Goal: Task Accomplishment & Management: Use online tool/utility

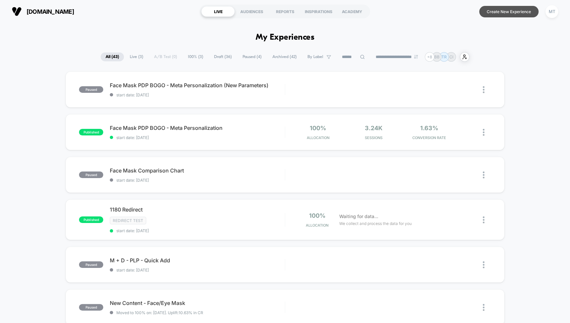
click at [507, 12] on button "Create New Experience" at bounding box center [508, 11] width 59 height 11
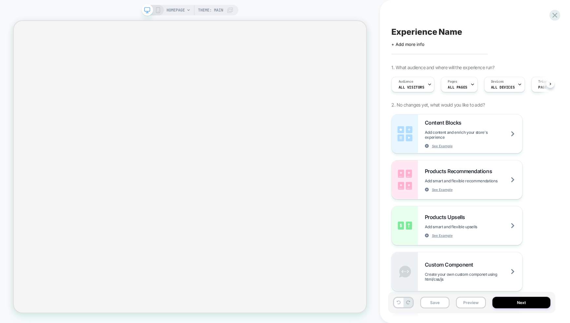
scroll to position [0, 0]
click at [409, 85] on div "Audience All Visitors" at bounding box center [410, 84] width 39 height 15
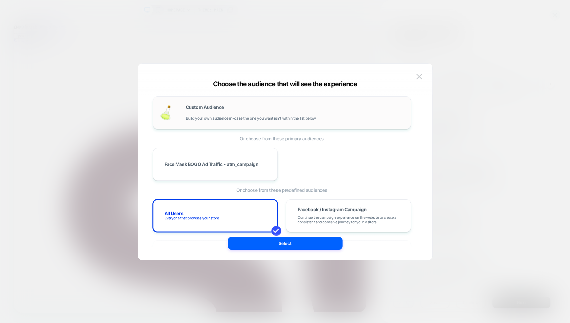
scroll to position [0, 0]
click at [209, 114] on div "Custom Audience Build your own audience in-case the one you want isn't within t…" at bounding box center [295, 113] width 218 height 16
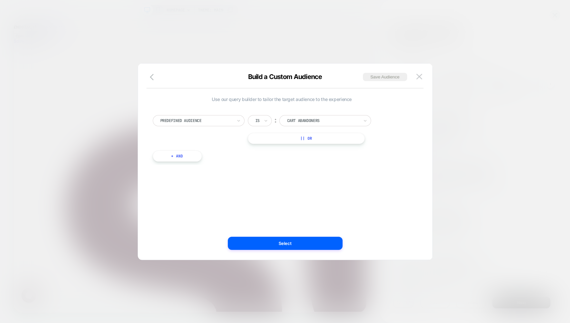
click at [210, 119] on div at bounding box center [196, 121] width 72 height 6
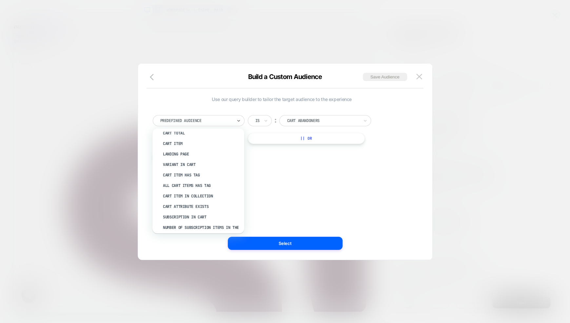
scroll to position [94, 0]
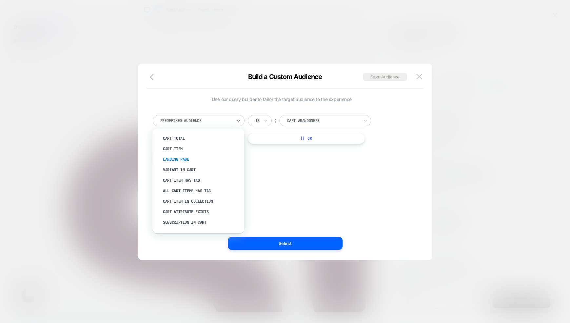
click at [176, 159] on div "Landing Page" at bounding box center [201, 159] width 85 height 10
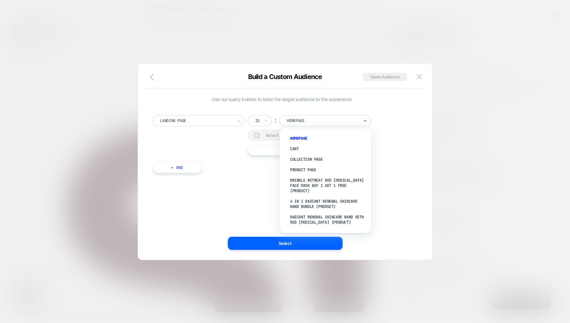
click at [296, 121] on div at bounding box center [323, 121] width 72 height 6
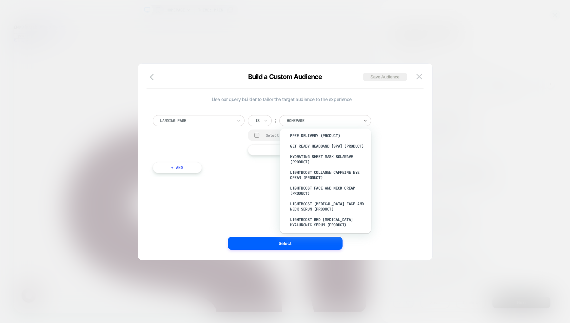
scroll to position [500, 0]
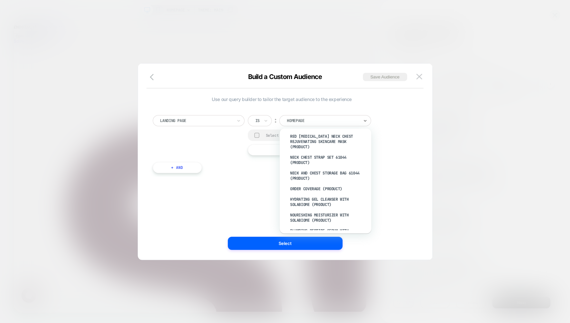
click at [237, 198] on div "Use our query builder to tailor the target audience to the experience Landing P…" at bounding box center [282, 162] width 275 height 170
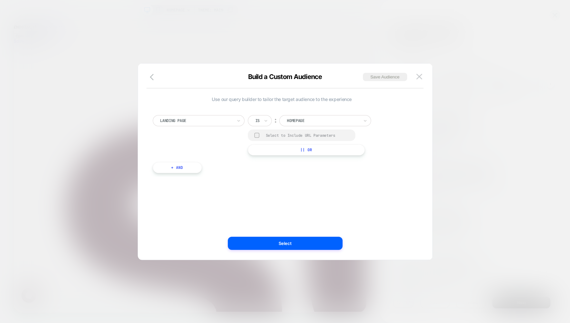
click at [258, 120] on div at bounding box center [257, 121] width 4 height 6
click at [265, 161] on div "Contains" at bounding box center [275, 159] width 43 height 10
click at [334, 118] on input "**********" at bounding box center [333, 119] width 82 height 9
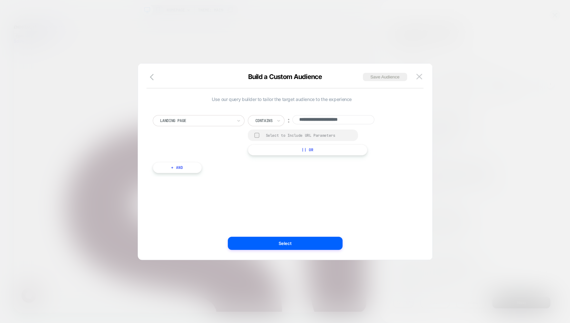
paste input "**********"
type input "**********"
click at [290, 244] on button "Select" at bounding box center [285, 243] width 115 height 13
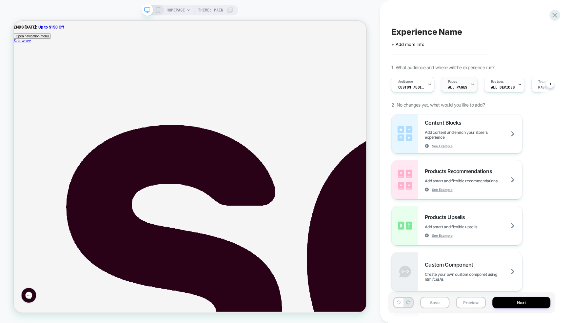
click at [457, 89] on div "Pages ALL PAGES" at bounding box center [457, 84] width 32 height 15
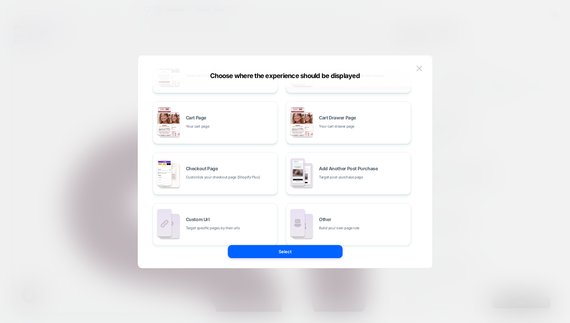
scroll to position [99, 0]
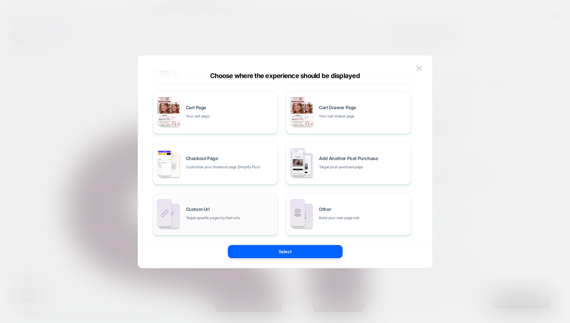
click at [206, 219] on span "Target specific pages by their urls" at bounding box center [213, 218] width 54 height 6
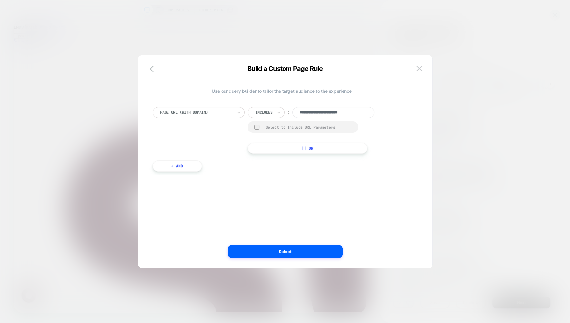
click at [314, 110] on input "**********" at bounding box center [333, 112] width 82 height 11
paste input "**********"
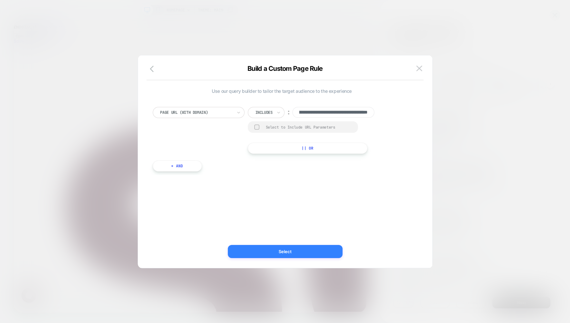
type input "**********"
click at [273, 250] on button "Select" at bounding box center [285, 251] width 115 height 13
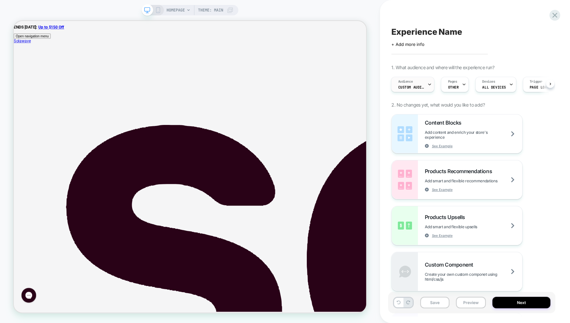
click at [424, 84] on div "Audience Custom Audience" at bounding box center [410, 84] width 39 height 15
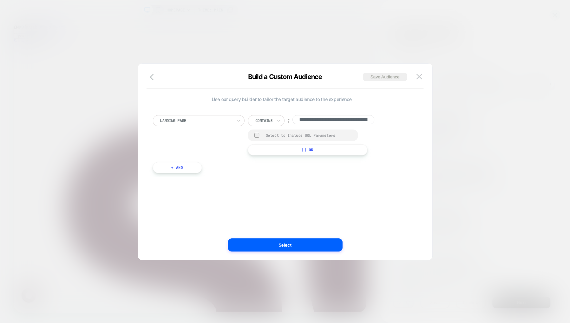
scroll to position [0, 122]
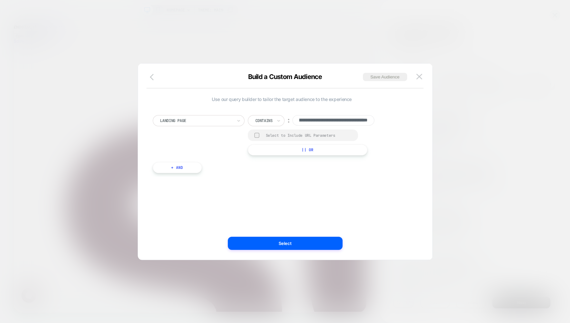
click at [150, 76] on icon "button" at bounding box center [152, 77] width 4 height 7
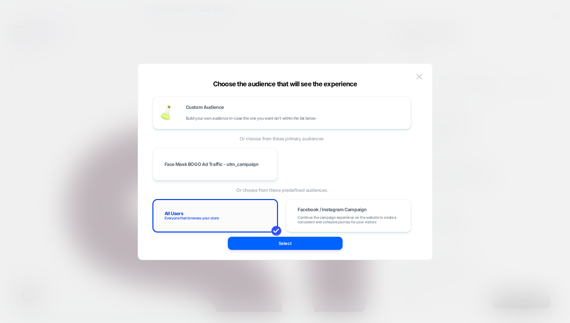
click at [218, 214] on div "All Users Everyone that browses your store" at bounding box center [215, 215] width 111 height 19
click at [262, 244] on button "Select" at bounding box center [285, 243] width 115 height 13
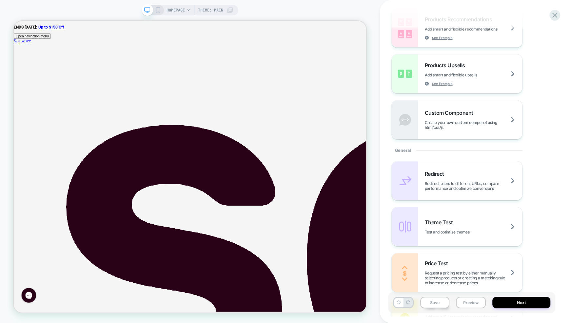
scroll to position [171, 0]
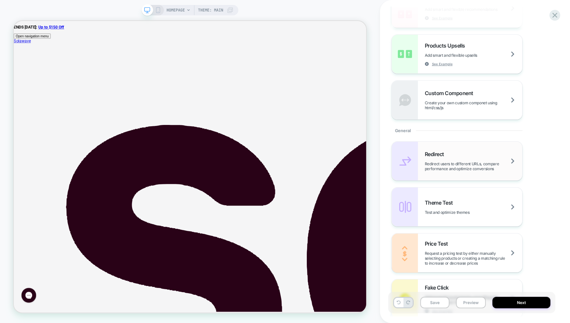
click at [443, 164] on span "Redirect users to different URLs, compare performance and optimize conversions" at bounding box center [473, 166] width 98 height 10
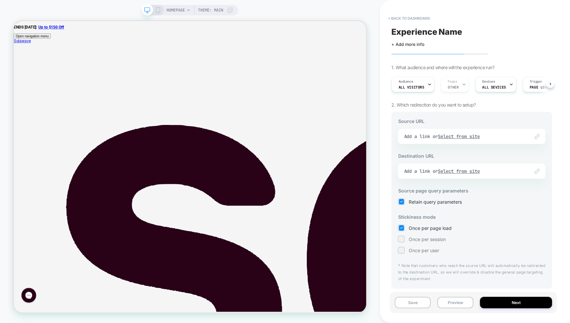
click at [422, 138] on div "Link to Add a link or Select from site" at bounding box center [471, 136] width 147 height 15
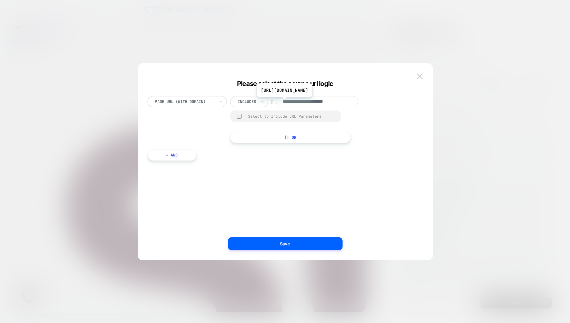
click at [292, 102] on input "**********" at bounding box center [317, 101] width 82 height 11
paste input "**********"
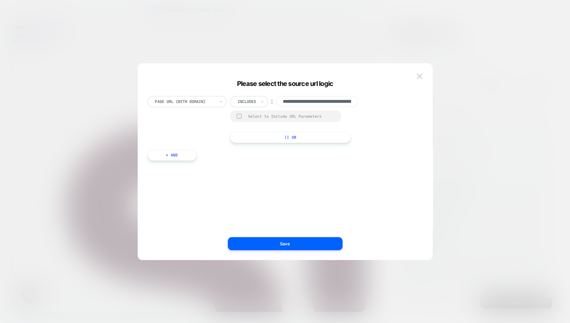
drag, startPoint x: 307, startPoint y: 104, endPoint x: 258, endPoint y: 97, distance: 49.0
click at [258, 97] on div "**********" at bounding box center [299, 101] width 139 height 11
type input "**********"
click at [283, 244] on button "Save" at bounding box center [285, 243] width 115 height 13
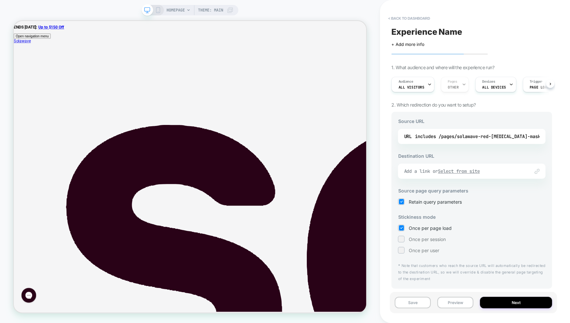
click at [468, 171] on u "Select from site" at bounding box center [459, 171] width 42 height 6
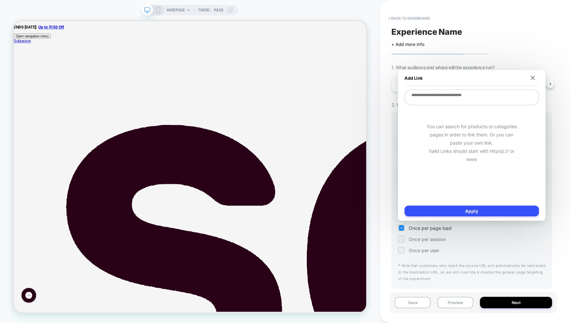
click at [452, 98] on textarea at bounding box center [471, 97] width 134 height 16
paste textarea "**********"
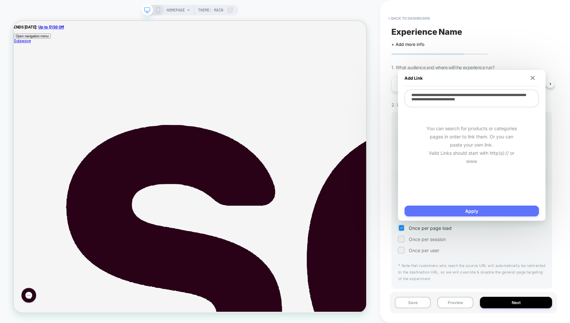
type textarea "**********"
click at [462, 210] on button "Apply" at bounding box center [471, 211] width 134 height 11
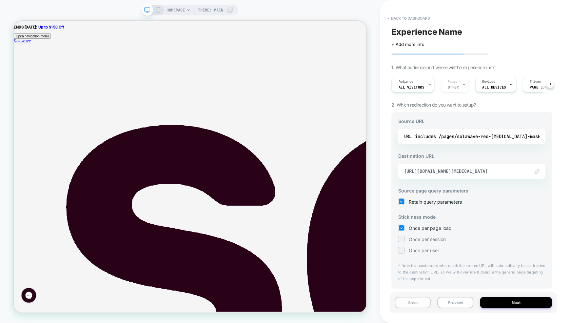
click at [412, 301] on button "Save" at bounding box center [413, 302] width 36 height 11
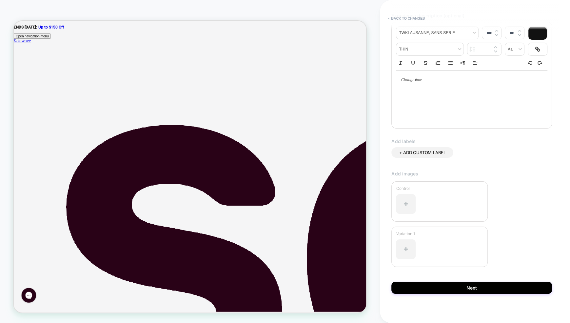
scroll to position [86, 0]
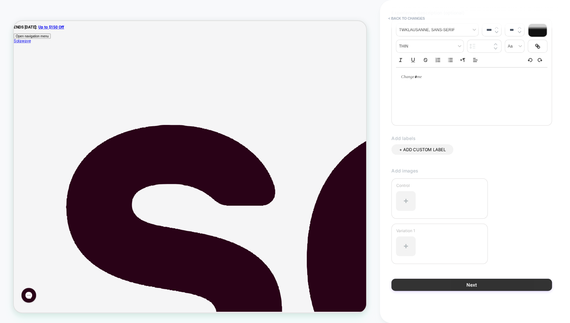
type input "**********"
click at [426, 282] on button "Next" at bounding box center [471, 285] width 161 height 12
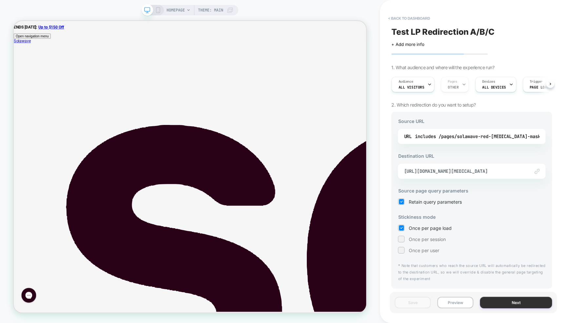
click at [505, 301] on button "Next" at bounding box center [516, 302] width 72 height 11
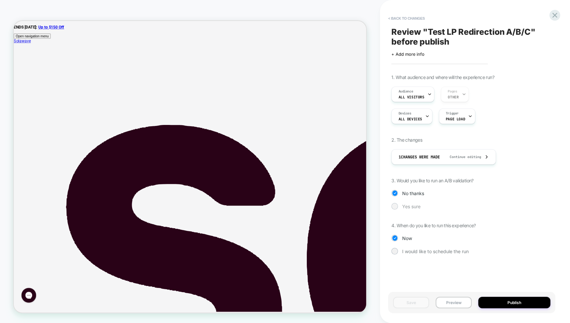
click at [399, 207] on div "Yes sure" at bounding box center [471, 206] width 161 height 7
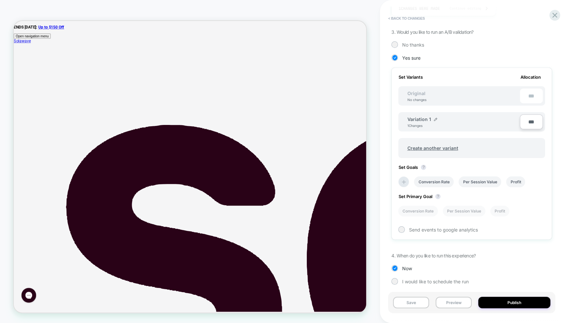
scroll to position [152, 0]
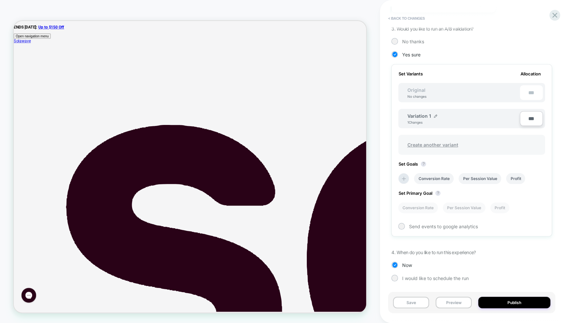
click at [434, 143] on span "Create another variant" at bounding box center [433, 144] width 64 height 15
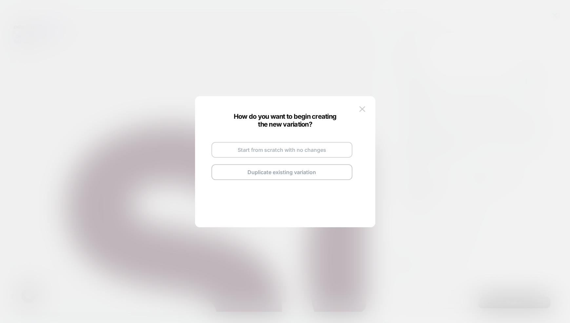
click at [301, 150] on button "Start from scratch with no changes" at bounding box center [281, 150] width 141 height 16
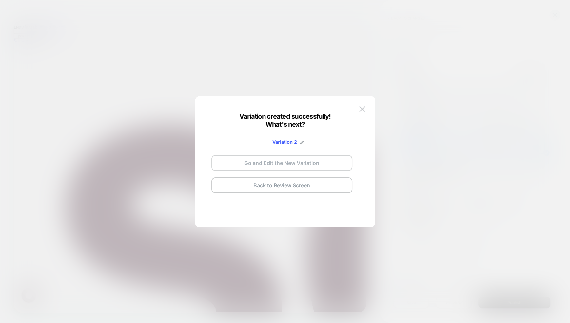
click at [278, 162] on button "Go and Edit the New Variation" at bounding box center [281, 163] width 141 height 16
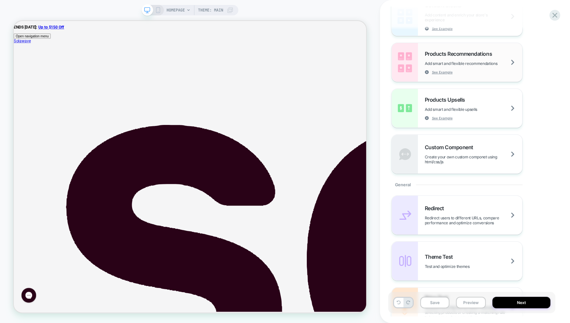
scroll to position [127, 0]
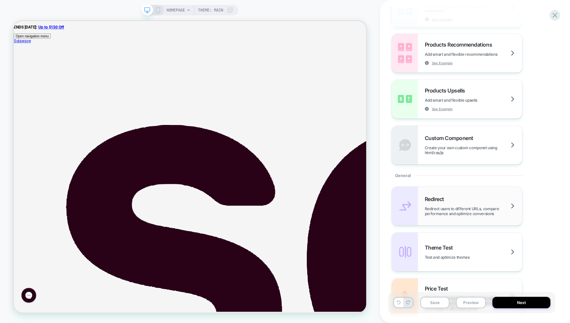
click at [459, 201] on div "Redirect Redirect users to different URLs, compare performance and optimize con…" at bounding box center [473, 206] width 98 height 20
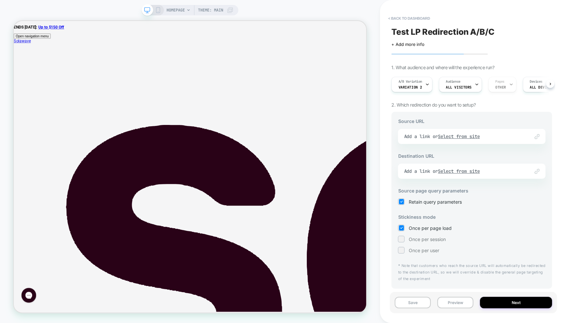
click at [463, 139] on div "Link to Add a link or Select from site" at bounding box center [471, 136] width 147 height 15
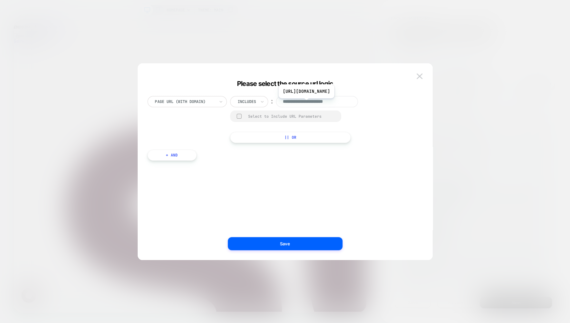
click at [313, 103] on input "**********" at bounding box center [317, 101] width 82 height 11
paste input "**********"
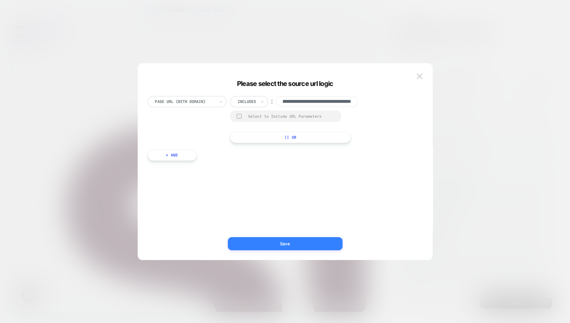
type input "**********"
click at [284, 243] on button "Save" at bounding box center [285, 243] width 115 height 13
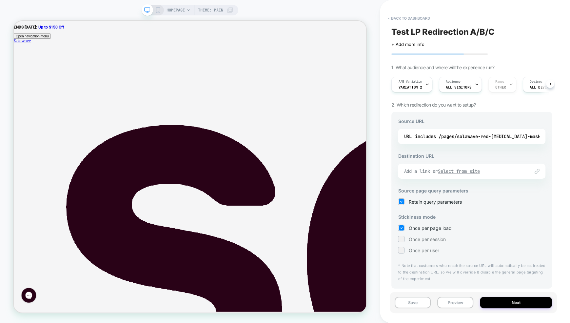
click at [426, 169] on div "Add a link or Select from site" at bounding box center [463, 171] width 119 height 6
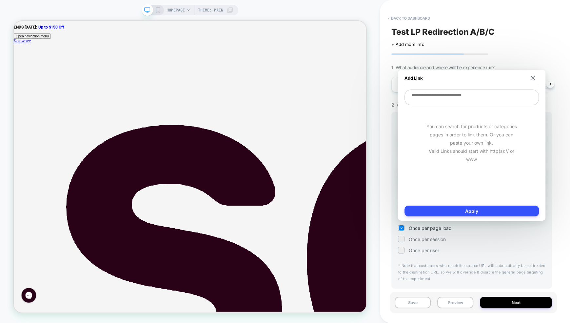
paste textarea "**********"
type textarea "*"
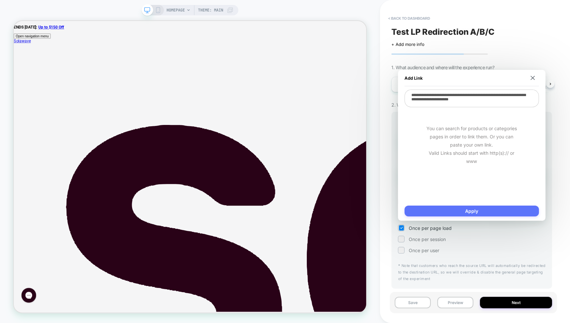
type textarea "**********"
click at [467, 206] on button "Apply" at bounding box center [471, 211] width 134 height 11
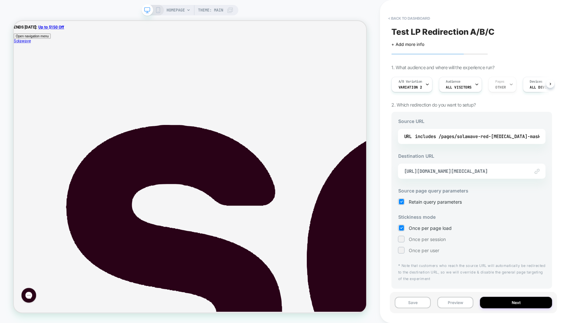
click at [426, 237] on span "Once per session" at bounding box center [426, 239] width 37 height 6
click at [423, 229] on span "Once per page load" at bounding box center [429, 228] width 43 height 6
drag, startPoint x: 461, startPoint y: 265, endPoint x: 464, endPoint y: 273, distance: 8.6
click at [464, 273] on p "* Note that customers who reach the source URL will automatically be redirected…" at bounding box center [471, 272] width 147 height 19
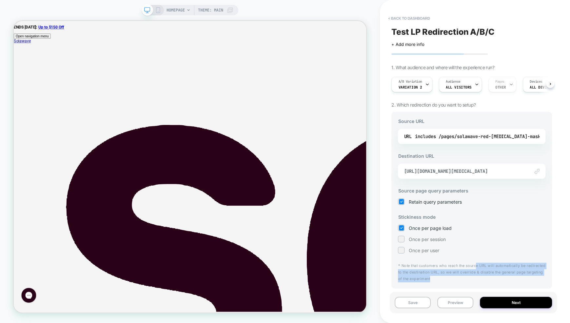
drag, startPoint x: 476, startPoint y: 266, endPoint x: 474, endPoint y: 276, distance: 10.0
click at [474, 276] on p "* Note that customers who reach the source URL will automatically be redirected…" at bounding box center [471, 272] width 147 height 19
drag, startPoint x: 452, startPoint y: 268, endPoint x: 452, endPoint y: 283, distance: 14.8
click at [452, 283] on div "Source URL URL includes /pages/solawave-red-[MEDICAL_DATA]-mask-buy-1-get-1-fre…" at bounding box center [471, 200] width 161 height 177
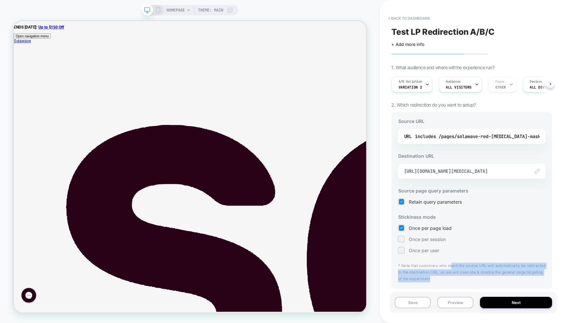
click at [452, 283] on div "Source URL URL includes /pages/solawave-red-[MEDICAL_DATA]-mask-buy-1-get-1-fre…" at bounding box center [471, 200] width 161 height 177
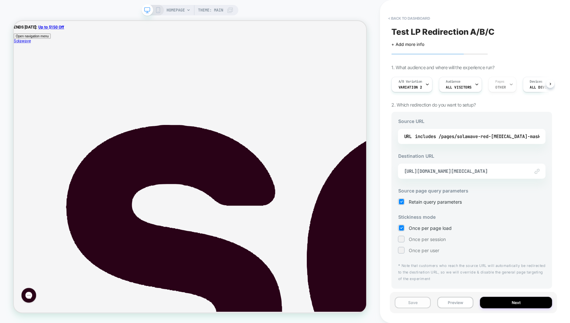
click at [411, 302] on button "Save" at bounding box center [413, 302] width 36 height 11
click at [505, 301] on button "Next" at bounding box center [516, 302] width 72 height 11
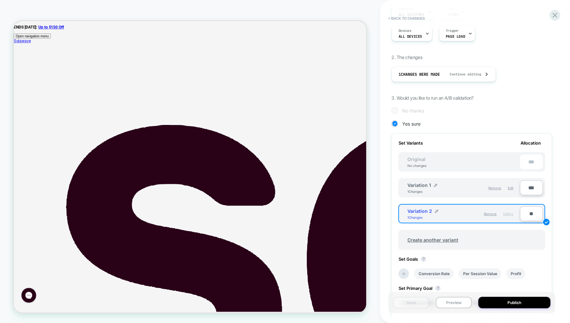
scroll to position [90, 0]
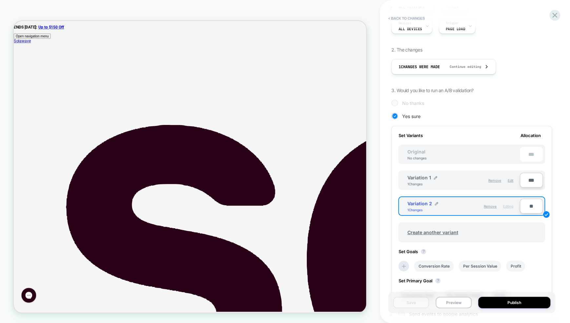
click at [525, 180] on input "***" at bounding box center [531, 180] width 23 height 15
type input "***"
type input "**"
type input "***"
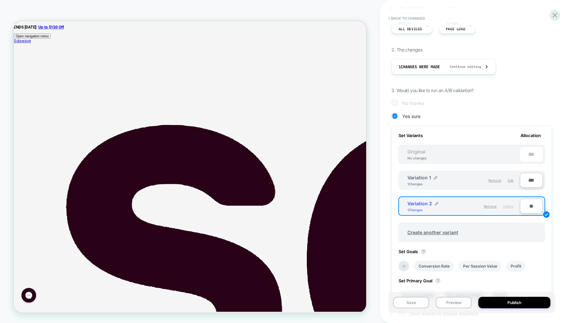
type input "***"
type input "**"
type input "***"
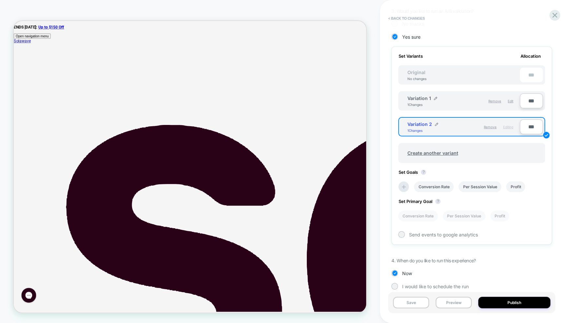
scroll to position [172, 0]
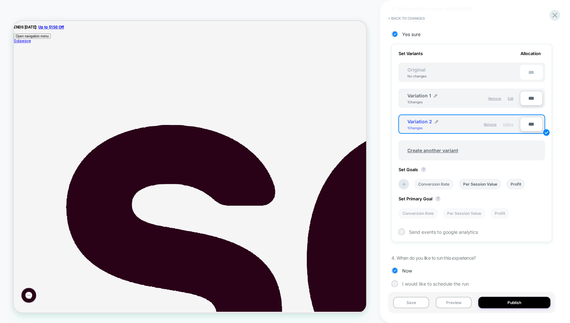
click at [432, 183] on li "Conversion Rate" at bounding box center [434, 184] width 40 height 11
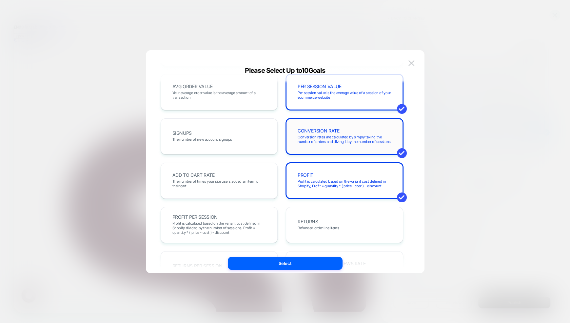
scroll to position [52, 0]
click at [335, 183] on span "Profit is calculated based on the variant cost defined in Shopify, Profit = qua…" at bounding box center [345, 184] width 94 height 9
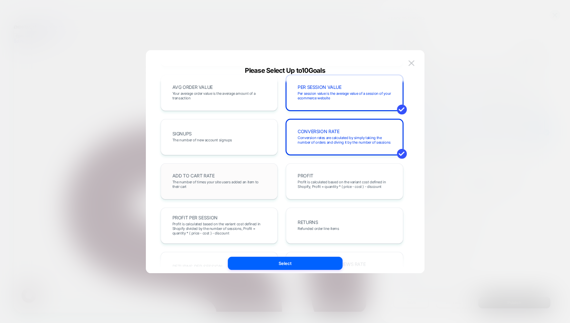
click at [229, 183] on span "The number of times your site users added an item to their cart" at bounding box center [219, 184] width 94 height 9
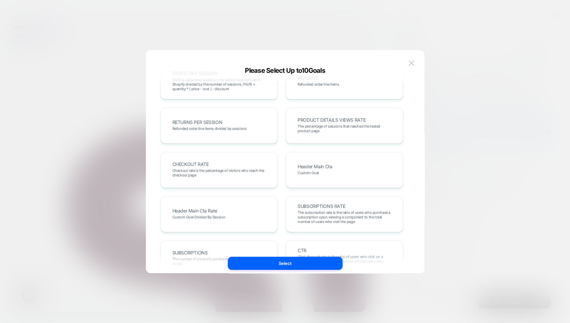
scroll to position [202, 0]
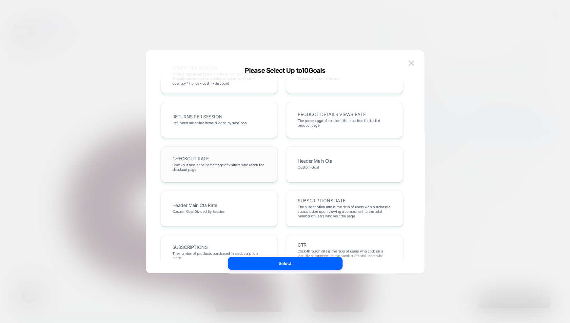
click at [239, 167] on span "Checkout rate is the percentage of visitors who reach the checkout page" at bounding box center [219, 167] width 94 height 9
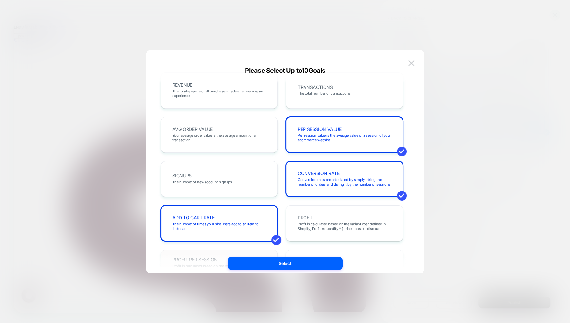
scroll to position [0, 0]
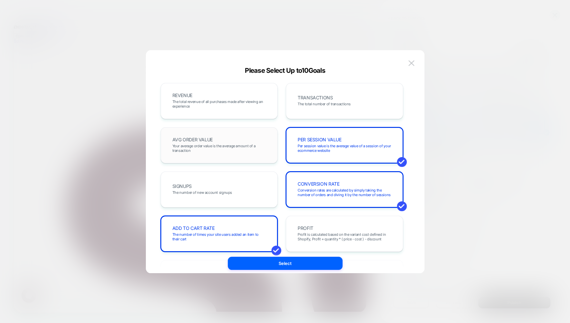
click at [230, 147] on span "Your average order value is the average amount of a transaction" at bounding box center [219, 148] width 94 height 9
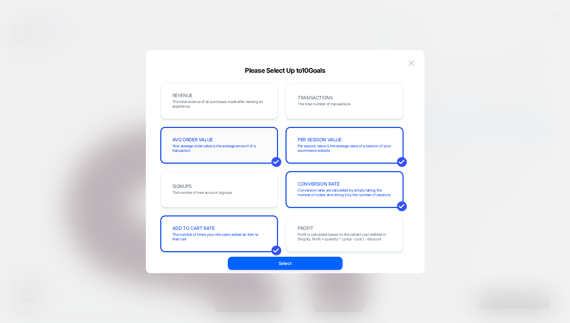
click at [244, 147] on span "Your average order value is the average amount of a transaction" at bounding box center [219, 148] width 94 height 9
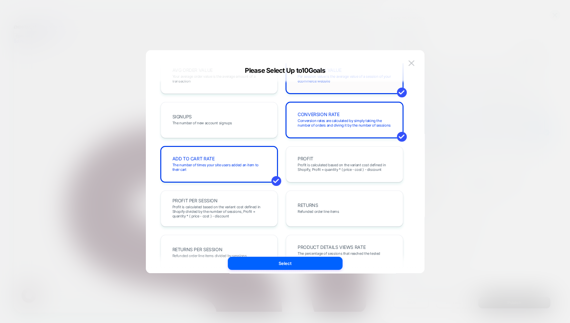
scroll to position [68, 0]
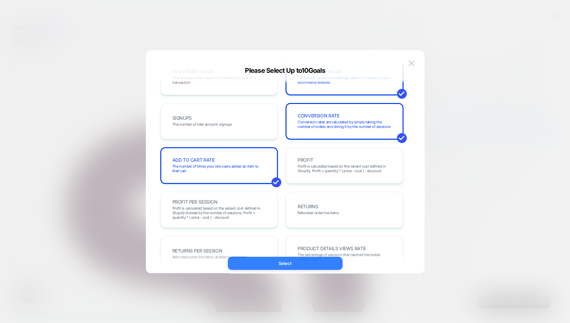
click at [281, 264] on button "Select" at bounding box center [285, 263] width 115 height 13
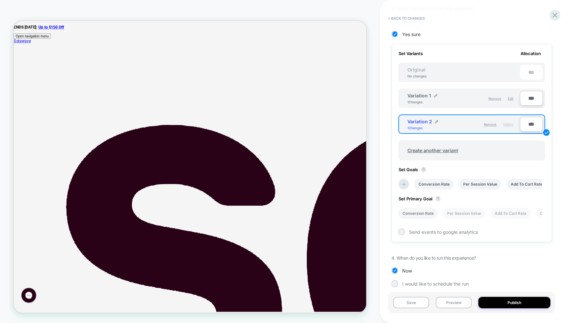
click at [417, 214] on li "Conversion Rate" at bounding box center [418, 213] width 40 height 11
click at [399, 231] on div at bounding box center [401, 231] width 5 height 5
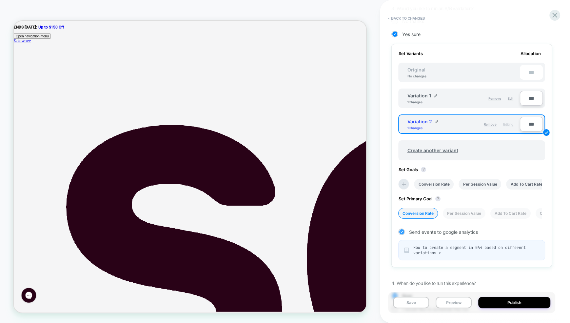
scroll to position [203, 0]
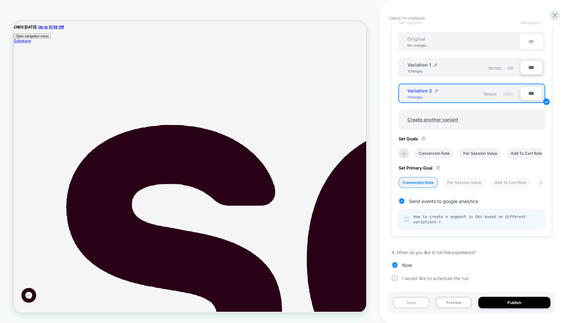
click at [413, 302] on button "Save" at bounding box center [411, 302] width 36 height 11
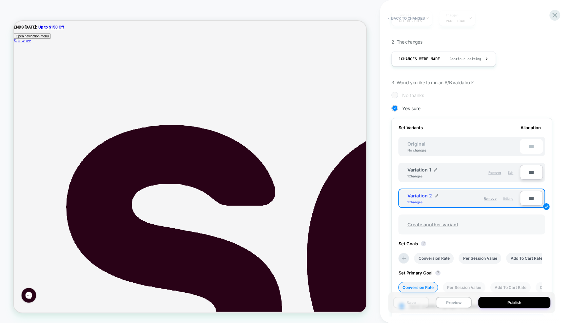
scroll to position [0, 0]
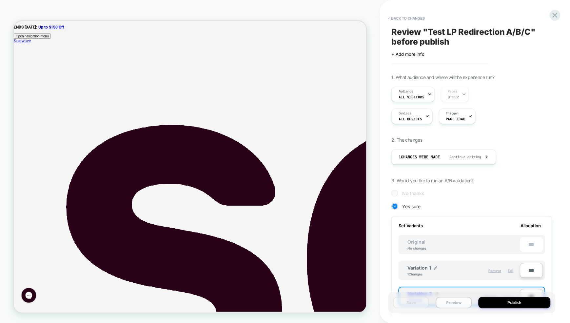
click at [454, 299] on button "Preview" at bounding box center [454, 302] width 36 height 11
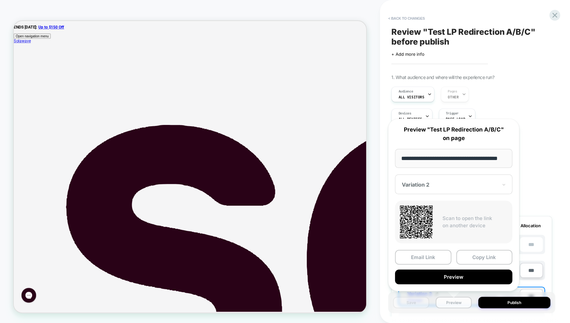
scroll to position [0, 15]
click at [443, 178] on div "Variation 2" at bounding box center [453, 184] width 117 height 20
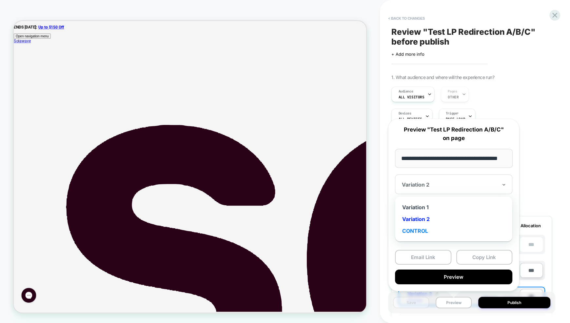
click at [415, 234] on div "CONTROL" at bounding box center [453, 231] width 111 height 12
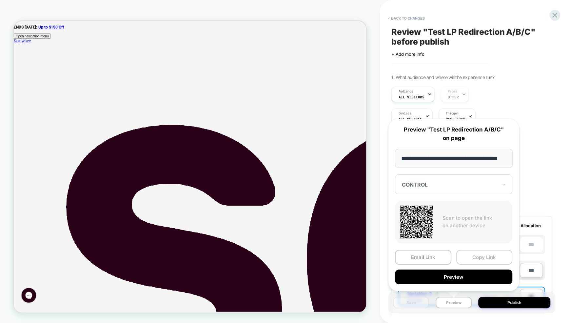
click at [463, 255] on button "Copy Link" at bounding box center [484, 257] width 56 height 15
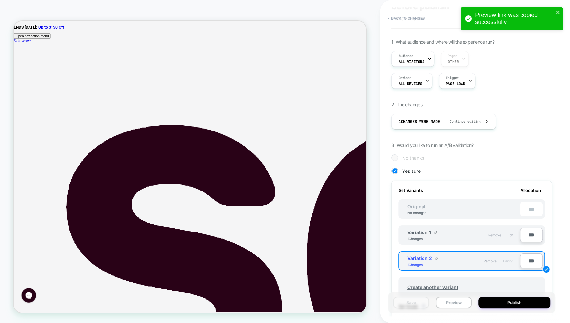
scroll to position [40, 0]
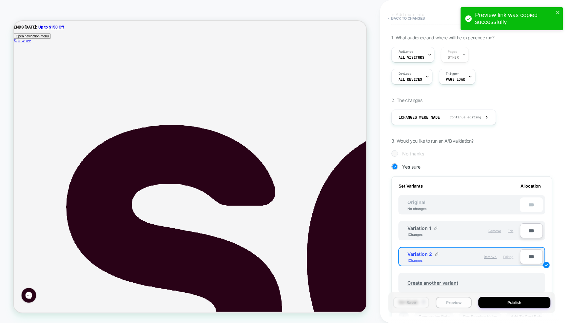
click at [458, 299] on button "Preview" at bounding box center [454, 302] width 36 height 11
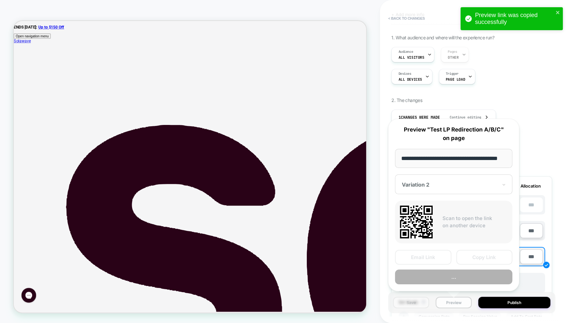
scroll to position [0, 15]
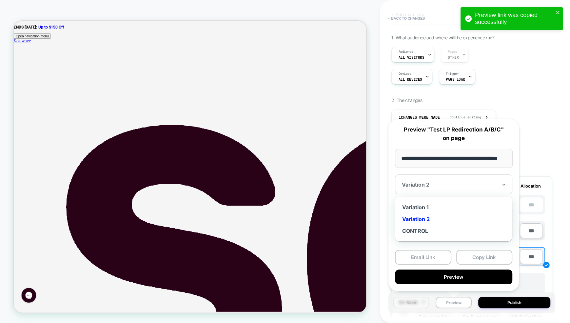
click at [414, 189] on div "Variation 2" at bounding box center [453, 184] width 117 height 20
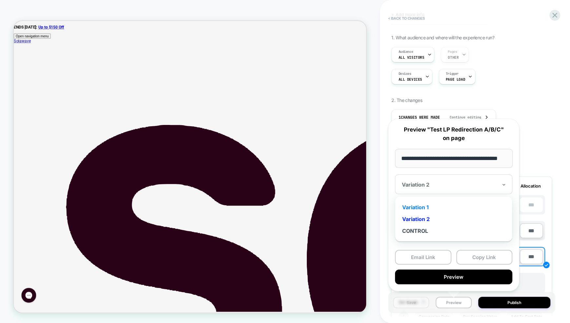
click at [419, 206] on div "Variation 1" at bounding box center [453, 207] width 111 height 12
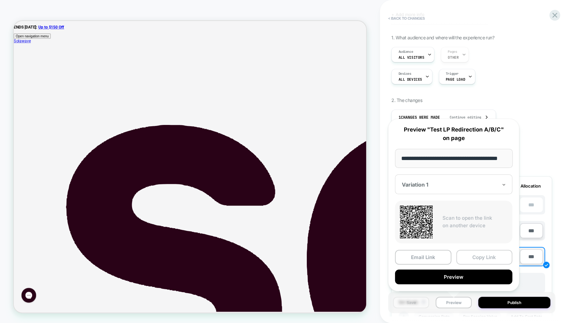
click at [487, 258] on button "Copy Link" at bounding box center [484, 257] width 56 height 15
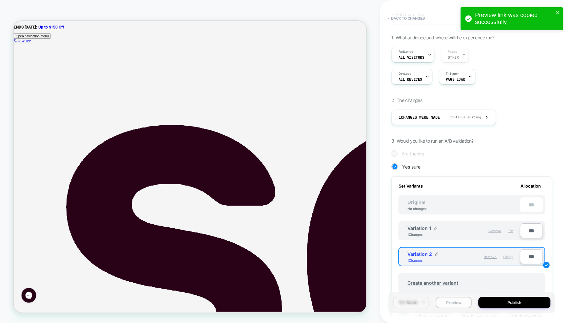
click at [455, 301] on button "Preview" at bounding box center [454, 302] width 36 height 11
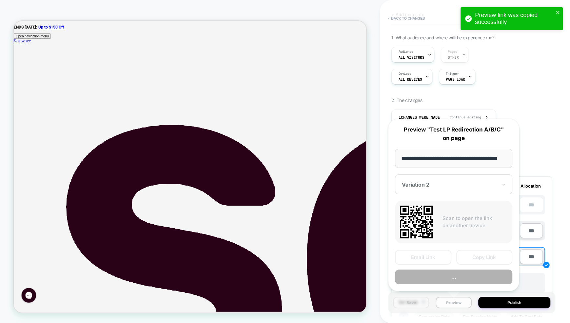
scroll to position [0, 15]
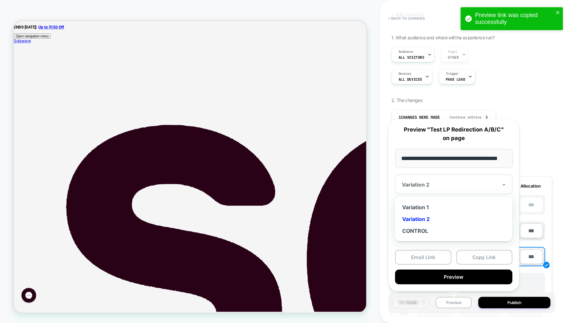
click at [459, 185] on div at bounding box center [450, 184] width 96 height 7
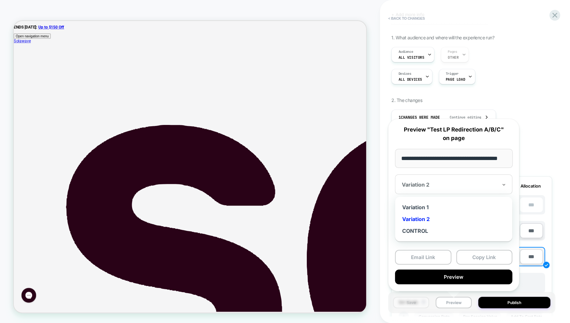
drag, startPoint x: 420, startPoint y: 231, endPoint x: 430, endPoint y: 218, distance: 17.0
click at [430, 218] on div "Variation 1 Variation 2 CONTROL" at bounding box center [453, 219] width 111 height 38
click at [421, 216] on div "Variation 2" at bounding box center [453, 219] width 111 height 12
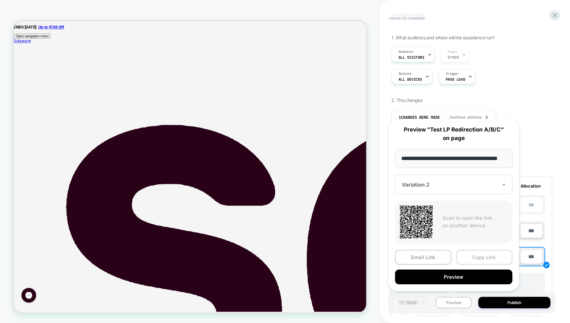
click at [475, 256] on button "Copy Link" at bounding box center [484, 257] width 56 height 15
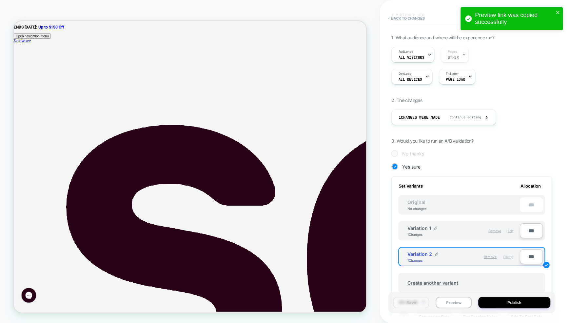
click at [459, 302] on button "Preview" at bounding box center [454, 302] width 36 height 11
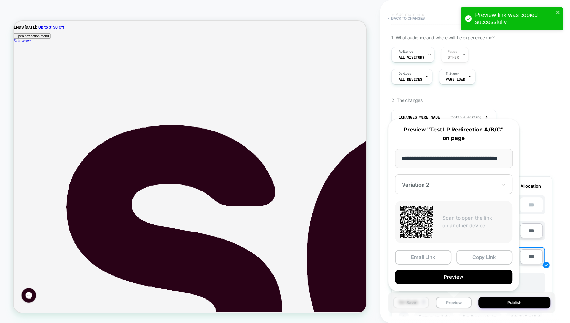
click at [433, 179] on div "Variation 2" at bounding box center [453, 184] width 117 height 20
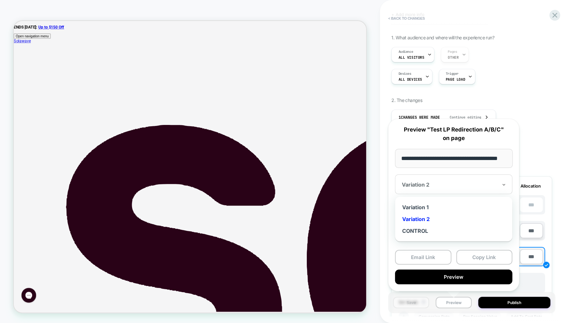
click at [525, 151] on div "**********" at bounding box center [454, 205] width 144 height 186
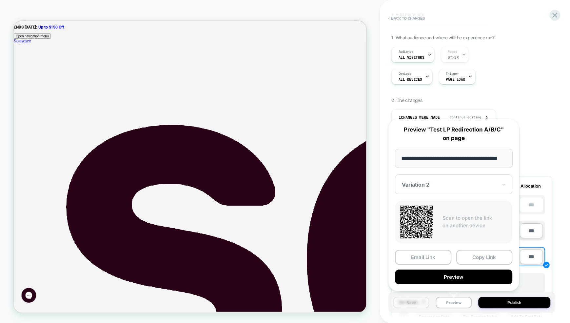
click at [535, 113] on div "1. What audience and where will the experience run? Audience All Visitors Pages…" at bounding box center [471, 245] width 161 height 420
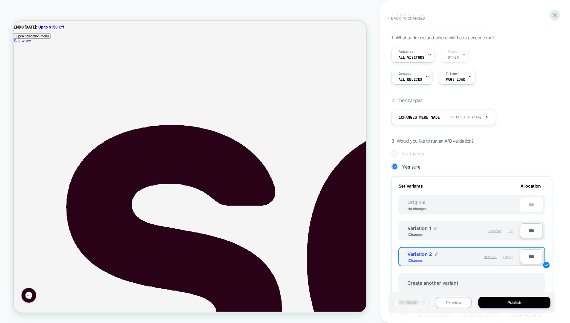
click at [510, 230] on span "Edit" at bounding box center [511, 231] width 6 height 4
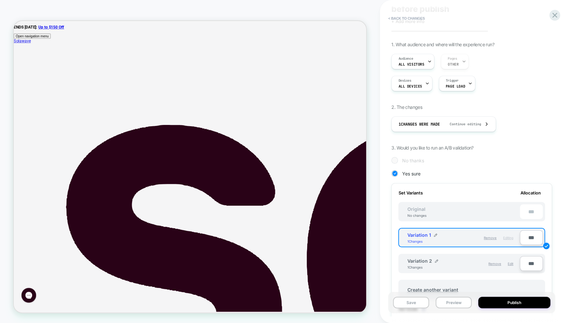
scroll to position [49, 0]
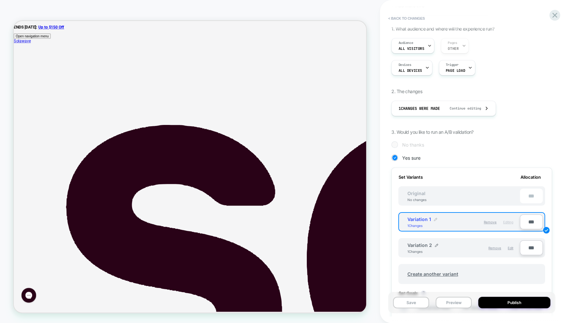
click at [435, 219] on img at bounding box center [435, 219] width 3 height 3
click at [558, 163] on div "**********" at bounding box center [474, 161] width 167 height 323
click at [415, 301] on button "Save" at bounding box center [411, 302] width 36 height 11
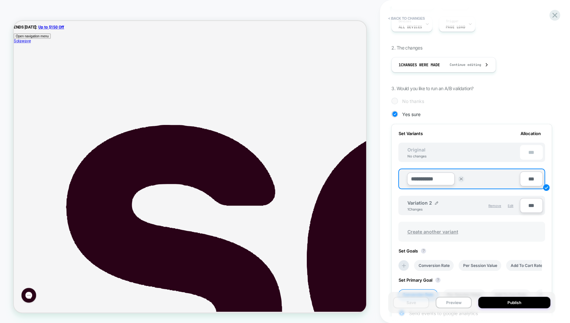
scroll to position [21, 0]
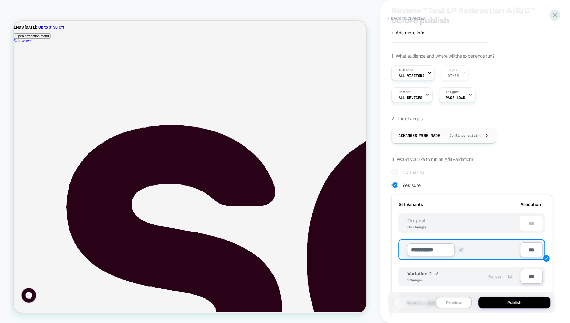
click at [457, 139] on div "1 Changes were made Continue editing" at bounding box center [443, 135] width 91 height 15
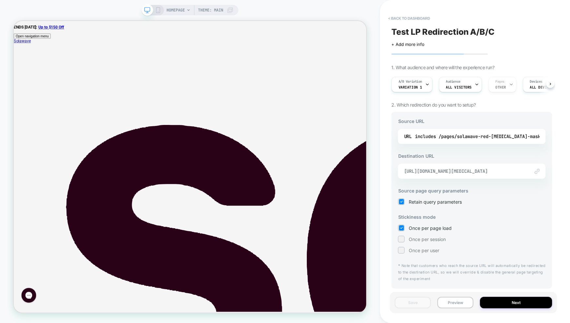
click at [481, 171] on span "[URL][DOMAIN_NAME][MEDICAL_DATA]" at bounding box center [463, 171] width 119 height 6
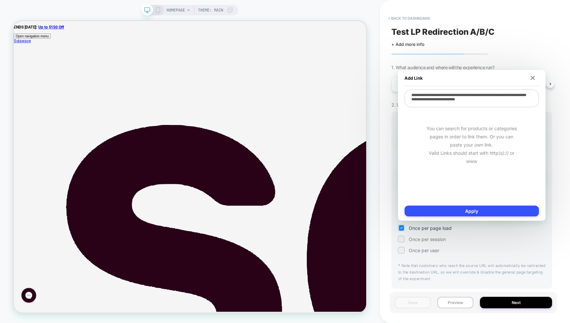
click at [535, 75] on div "Add Link" at bounding box center [471, 78] width 134 height 16
click at [534, 79] on img at bounding box center [532, 78] width 4 height 4
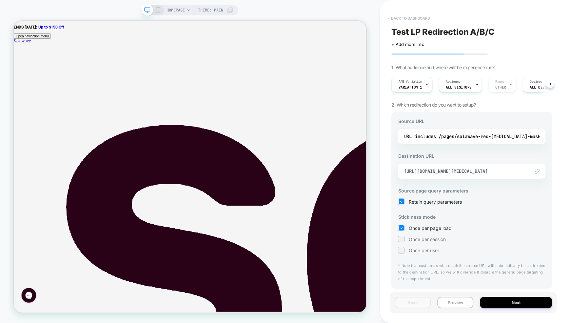
click at [395, 19] on button "< back to dashboard" at bounding box center [409, 18] width 48 height 10
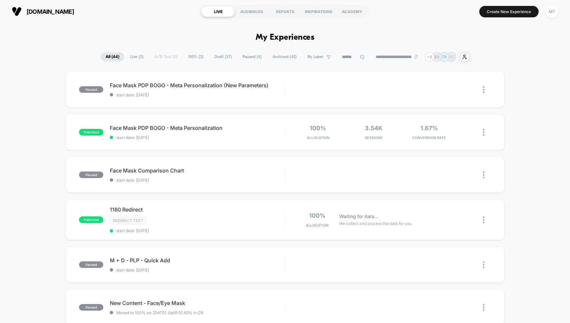
click at [220, 57] on span "Draft ( 37 )" at bounding box center [222, 56] width 27 height 9
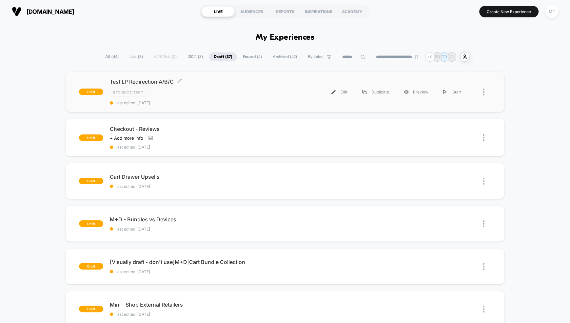
click at [228, 84] on span "Test LP Redirection A/B/C Click to edit experience details" at bounding box center [197, 81] width 175 height 7
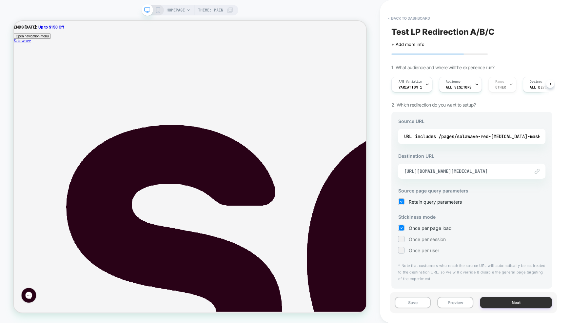
click at [502, 299] on button "Next" at bounding box center [516, 302] width 72 height 11
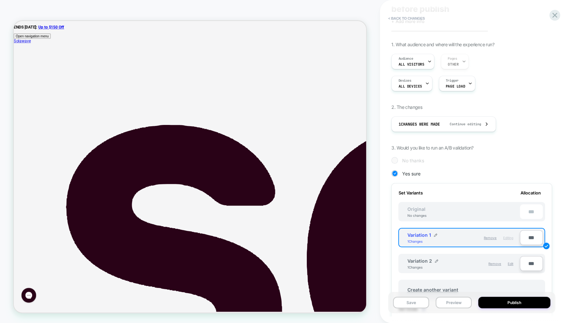
scroll to position [50, 0]
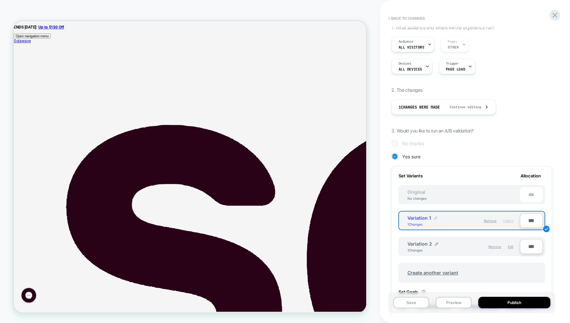
click at [434, 216] on img at bounding box center [435, 217] width 3 height 3
click at [434, 221] on input "**********" at bounding box center [431, 221] width 48 height 13
type input "*******"
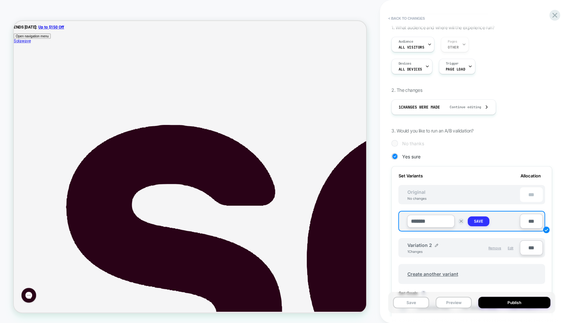
click at [483, 220] on button "Save" at bounding box center [479, 221] width 22 height 10
click at [435, 244] on img at bounding box center [436, 243] width 3 height 3
click at [434, 246] on input "**********" at bounding box center [431, 247] width 48 height 13
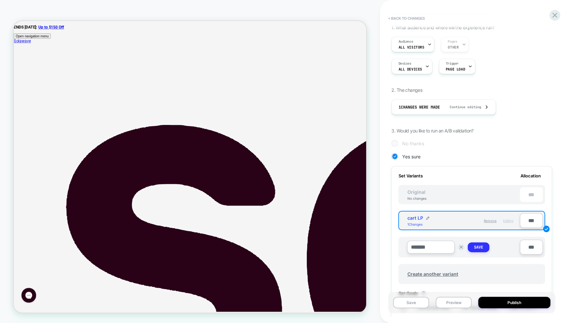
type input "*******"
click at [483, 246] on button "Save" at bounding box center [479, 247] width 22 height 10
click at [418, 190] on span "Original" at bounding box center [416, 192] width 31 height 6
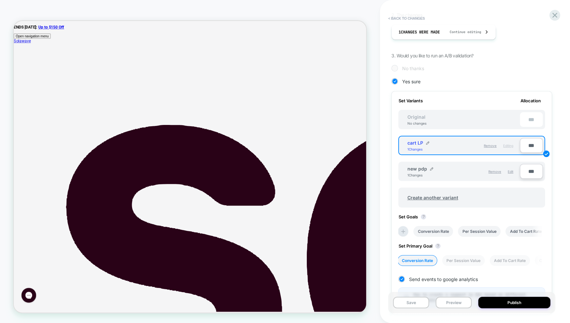
scroll to position [186, 0]
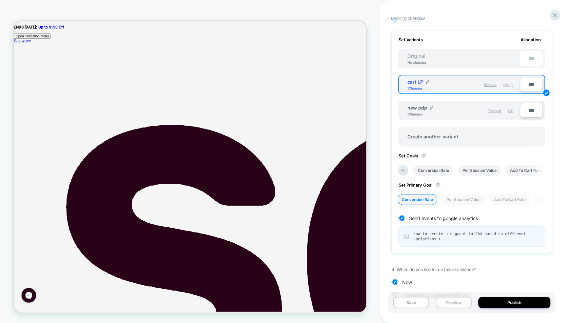
click at [446, 300] on button "Preview" at bounding box center [454, 302] width 36 height 11
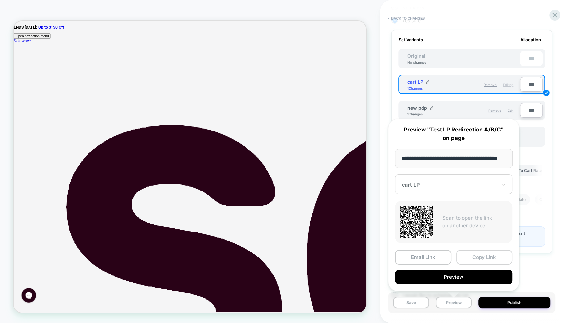
scroll to position [0, 0]
click at [485, 260] on button "Copy Link" at bounding box center [484, 257] width 56 height 15
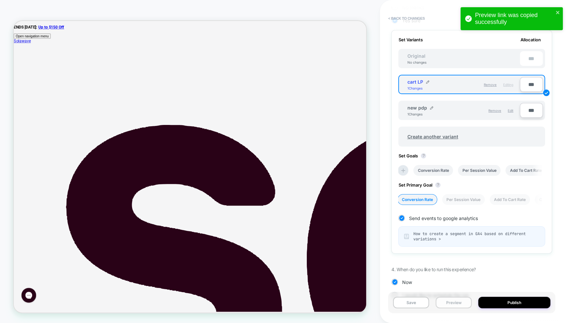
click at [450, 304] on button "Preview" at bounding box center [454, 302] width 36 height 11
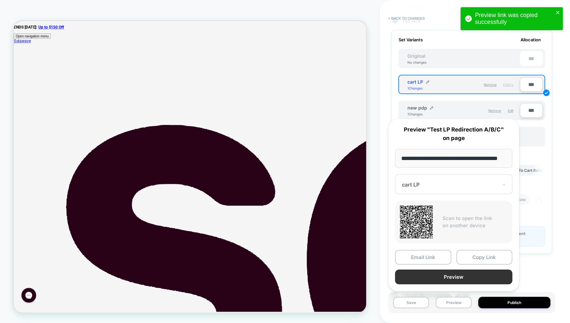
scroll to position [0, 15]
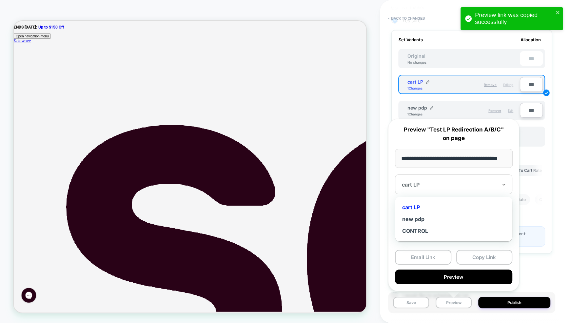
click at [428, 186] on div at bounding box center [450, 184] width 96 height 7
click at [413, 217] on div "new pdp" at bounding box center [453, 219] width 111 height 12
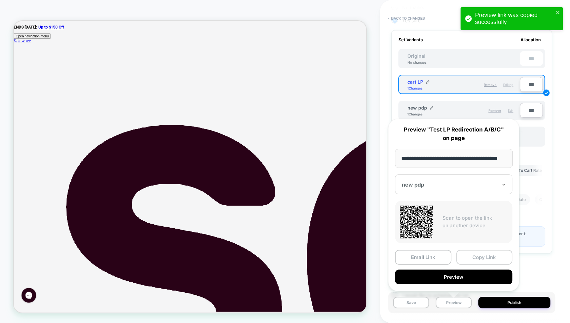
click at [475, 263] on button "Copy Link" at bounding box center [484, 257] width 56 height 15
